Goal: Navigation & Orientation: Find specific page/section

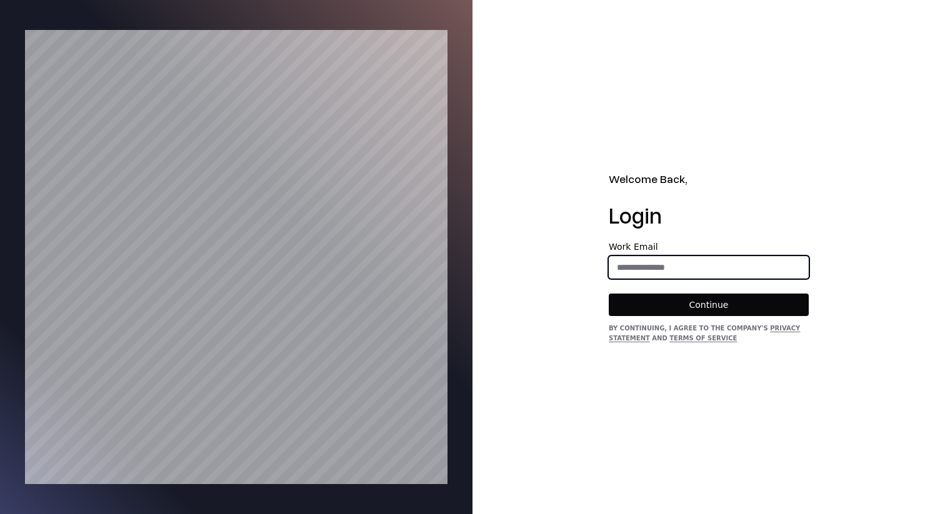
click at [629, 269] on input "email" at bounding box center [708, 267] width 199 height 22
type input "**********"
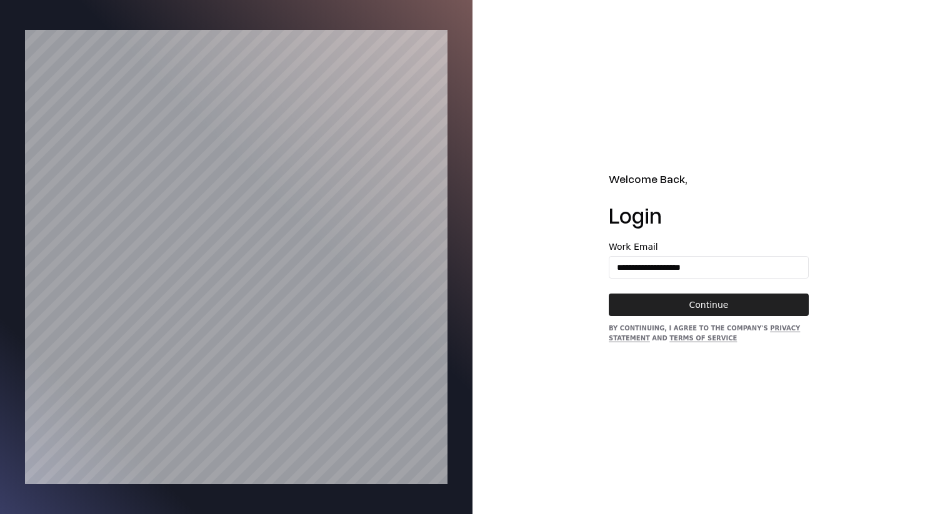
click at [697, 312] on button "Continue" at bounding box center [709, 305] width 200 height 22
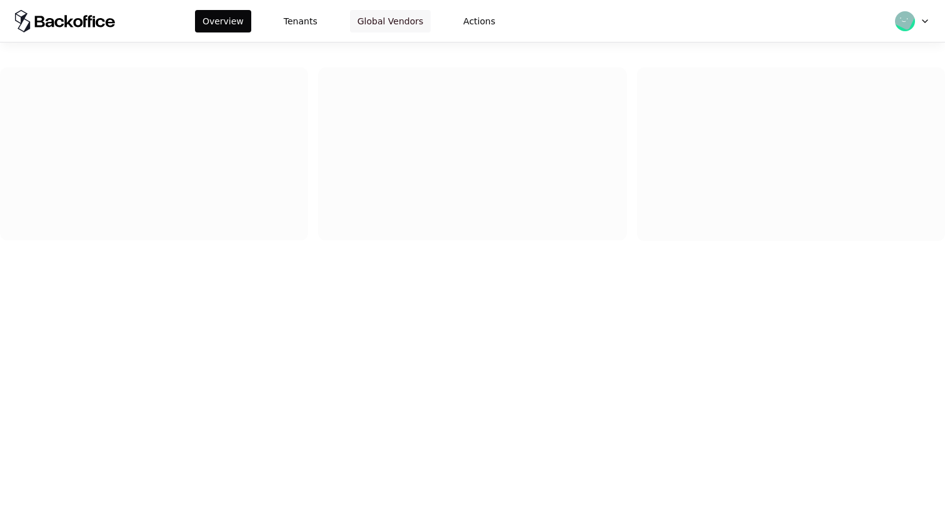
click at [387, 23] on button "Global Vendors" at bounding box center [390, 21] width 81 height 22
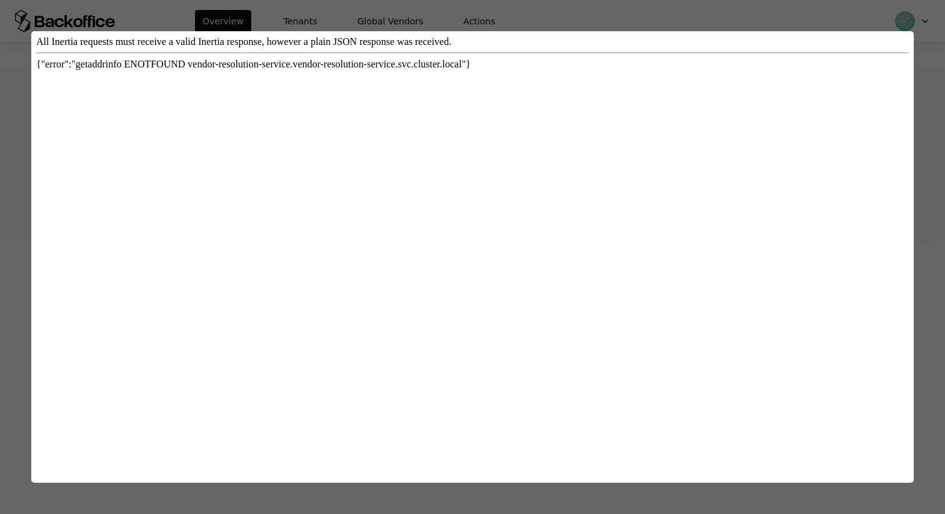
click at [324, 4] on div at bounding box center [472, 257] width 945 height 514
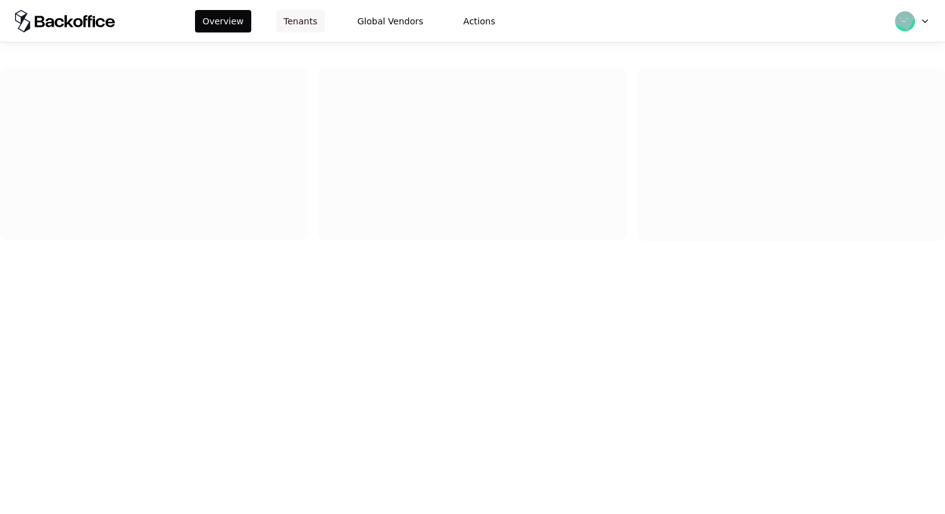
click at [301, 23] on button "Tenants" at bounding box center [300, 21] width 49 height 22
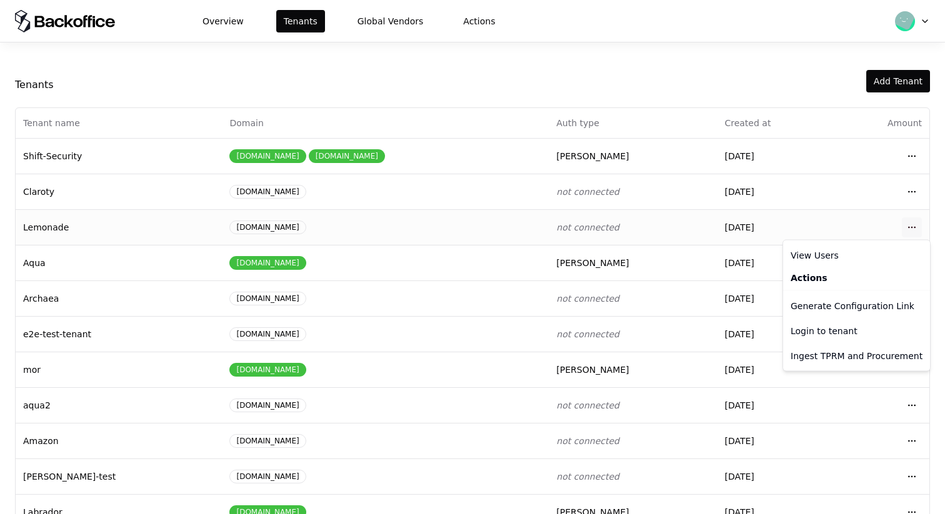
click at [915, 224] on html "Overview Tenants Global Vendors Actions Tenants Add Tenant Tenant name Domain A…" at bounding box center [472, 257] width 945 height 514
click at [819, 334] on div "Login to tenant" at bounding box center [857, 331] width 142 height 25
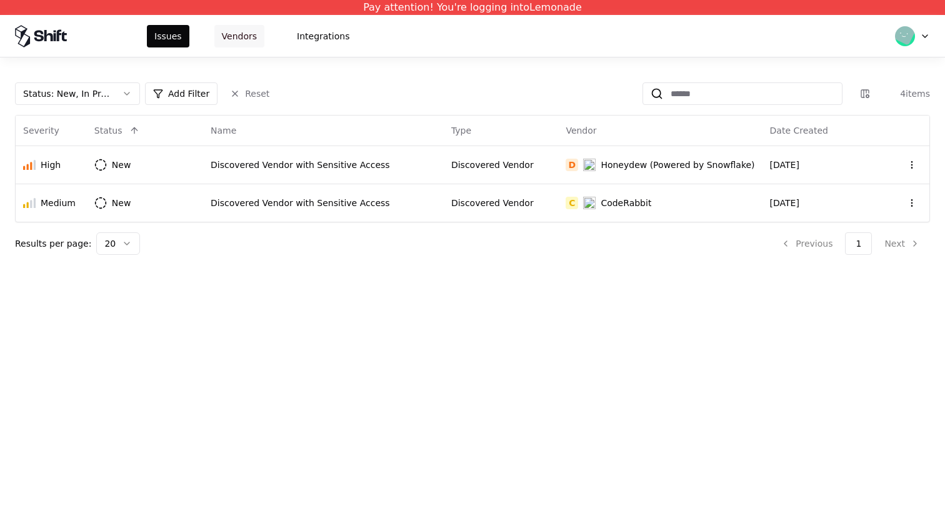
click at [221, 36] on button "Vendors" at bounding box center [239, 36] width 50 height 22
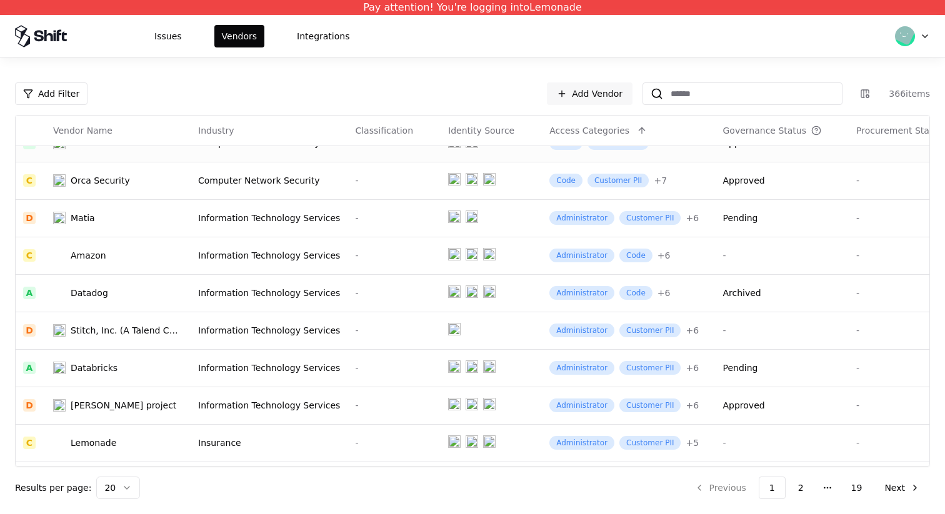
scroll to position [29, 0]
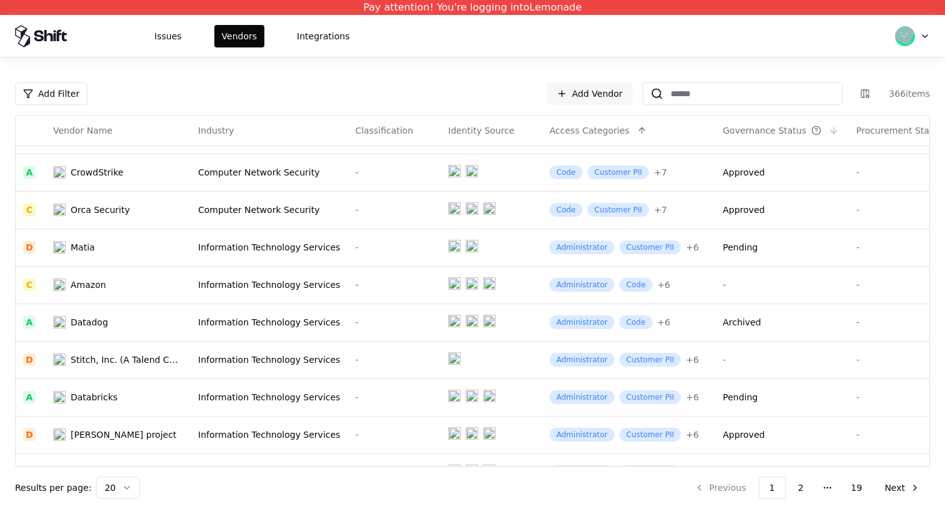
click at [811, 134] on icon at bounding box center [816, 131] width 10 height 10
click at [741, 123] on div "Governance Status" at bounding box center [781, 130] width 119 height 15
click at [739, 128] on div "Governance Status" at bounding box center [764, 130] width 84 height 12
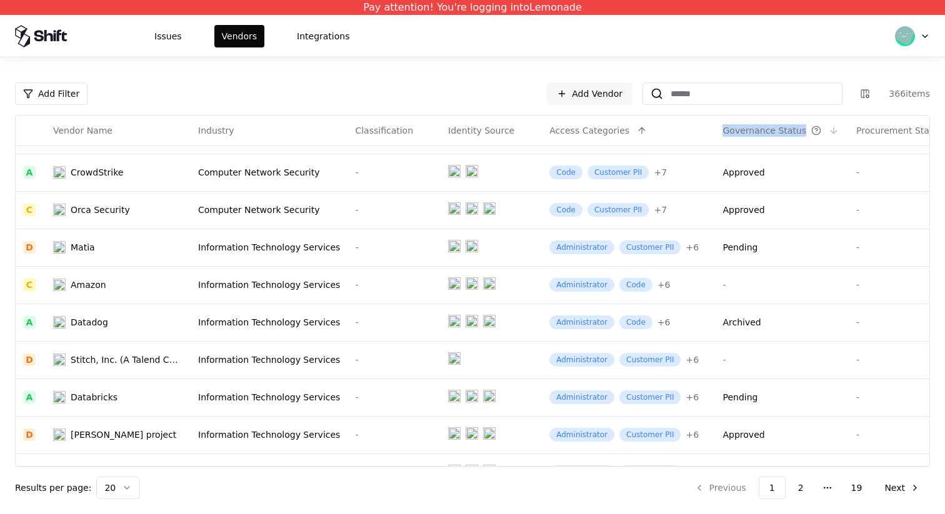
click at [739, 128] on div "Governance Status" at bounding box center [764, 130] width 84 height 12
click at [787, 139] on th "Governance Status" at bounding box center [782, 131] width 134 height 30
click at [811, 132] on icon at bounding box center [816, 131] width 10 height 10
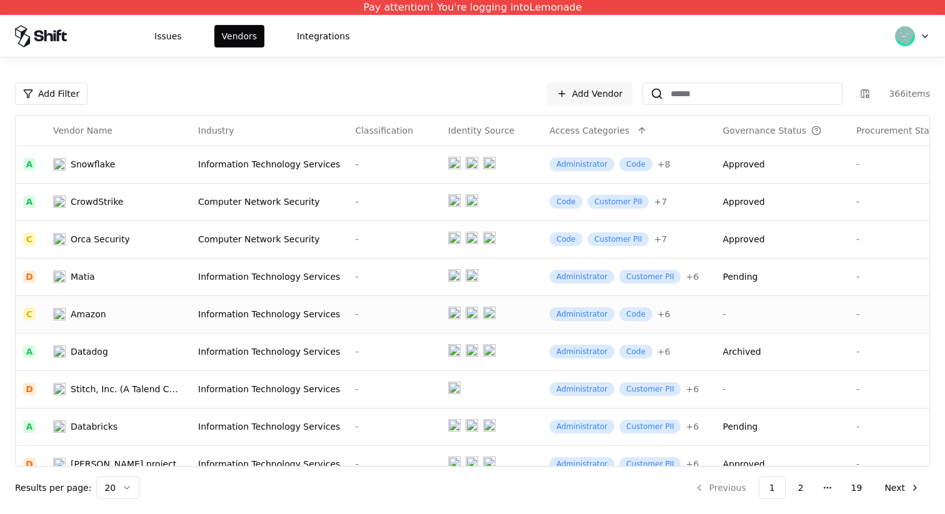
scroll to position [0, 21]
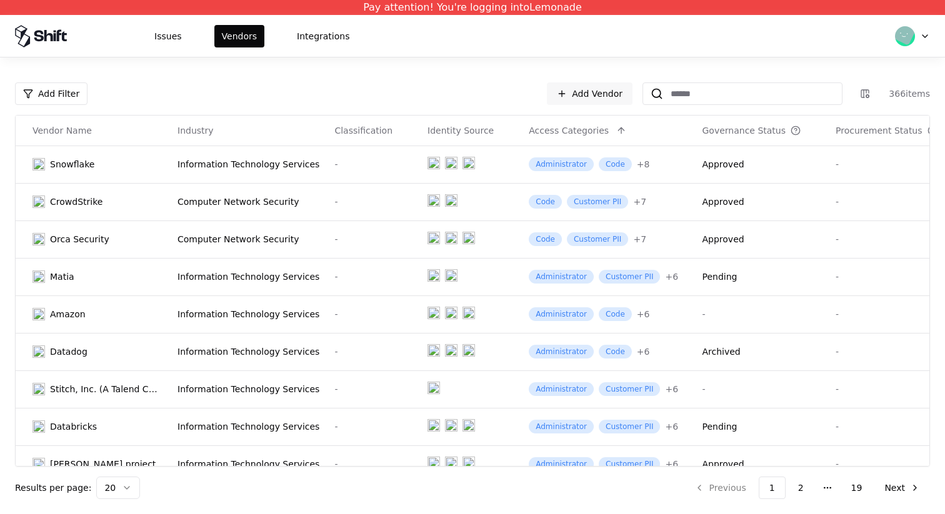
click at [927, 130] on icon at bounding box center [932, 131] width 10 height 10
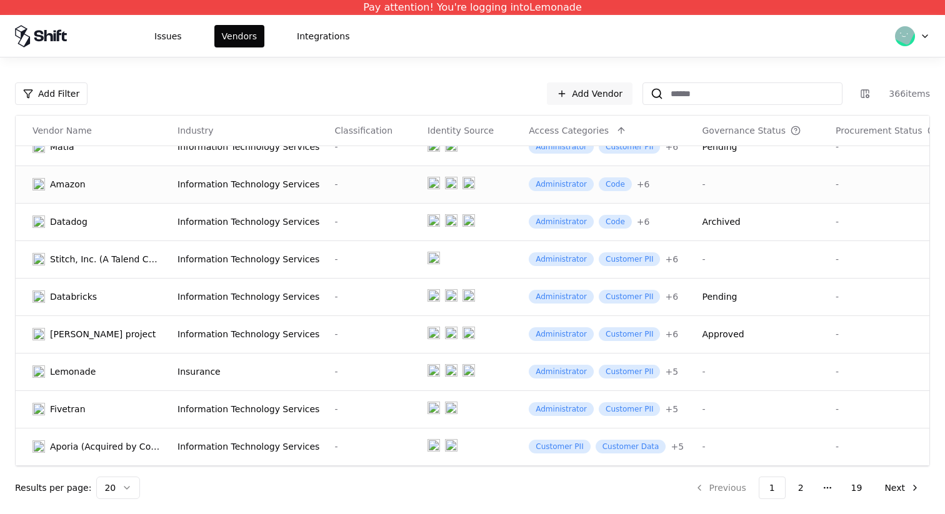
scroll to position [282, 21]
